Goal: Navigation & Orientation: Find specific page/section

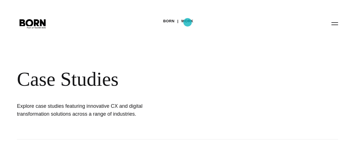
click at [188, 22] on link "Work" at bounding box center [187, 21] width 12 height 8
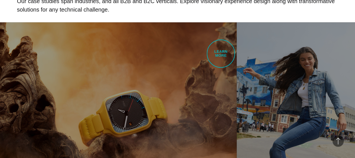
scroll to position [267, 0]
